Goal: Task Accomplishment & Management: Complete application form

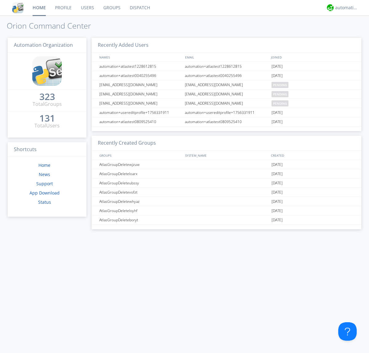
click at [87, 8] on link "Users" at bounding box center [87, 7] width 22 height 15
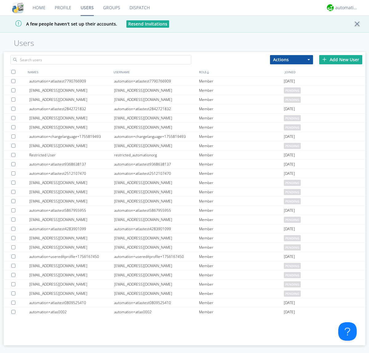
click at [341, 59] on div "Add New User" at bounding box center [340, 59] width 43 height 9
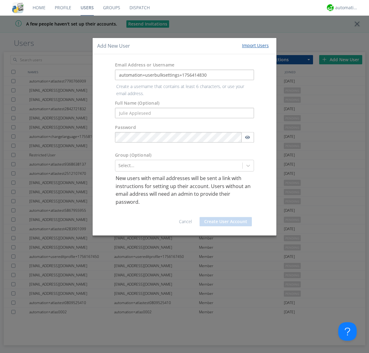
type input "automation+userbulksettings+1756414830"
click at [226, 217] on button "Create User Account" at bounding box center [226, 221] width 52 height 9
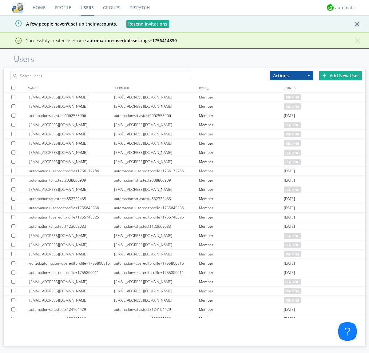
click at [341, 75] on div "Add New User" at bounding box center [340, 75] width 43 height 9
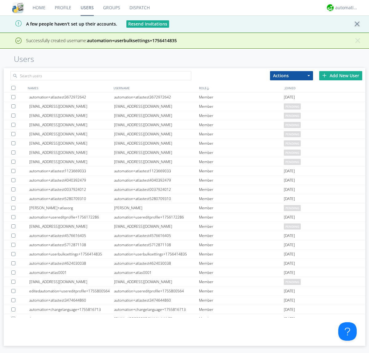
click at [341, 75] on div "Add New User" at bounding box center [340, 75] width 43 height 9
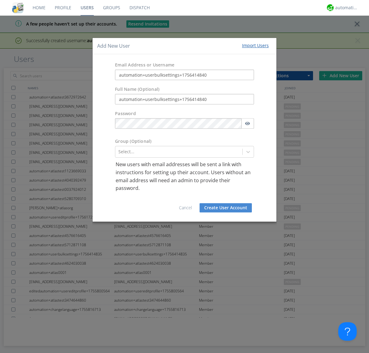
click at [226, 207] on button "Create User Account" at bounding box center [226, 207] width 52 height 9
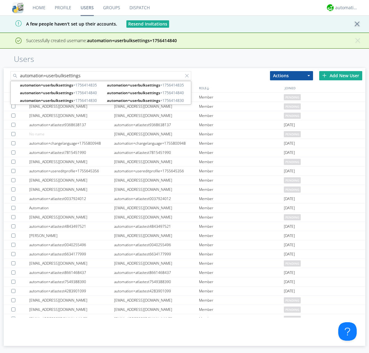
type input "automation+userbulksettings"
